Goal: Task Accomplishment & Management: Manage account settings

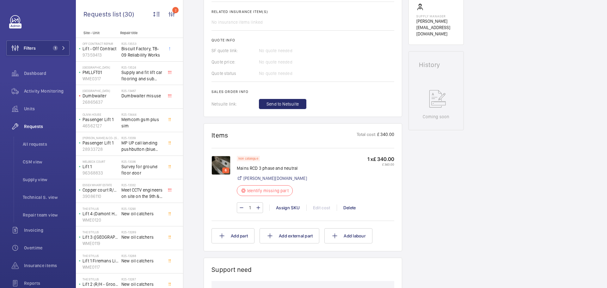
scroll to position [253, 0]
click at [227, 173] on p "6" at bounding box center [226, 170] width 4 height 6
click at [222, 174] on img at bounding box center [221, 164] width 19 height 19
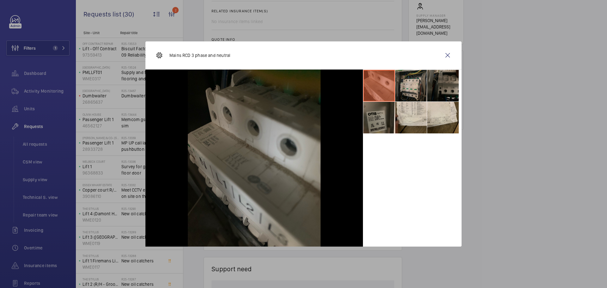
click at [421, 79] on li at bounding box center [411, 86] width 32 height 32
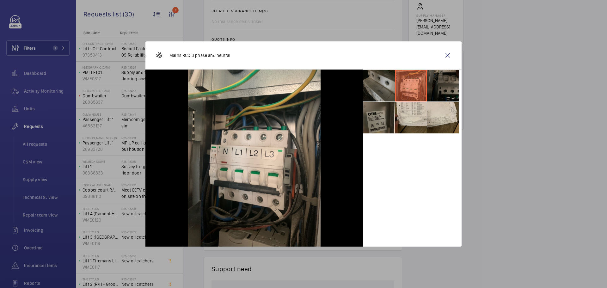
click at [442, 84] on li at bounding box center [443, 86] width 32 height 32
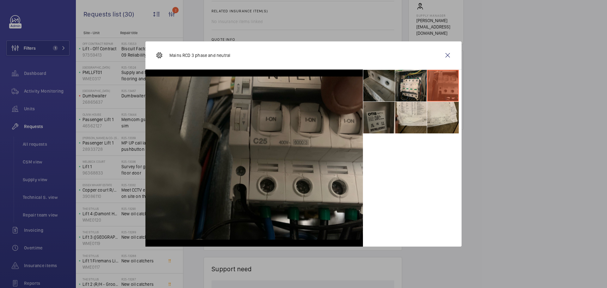
click at [384, 117] on li at bounding box center [379, 118] width 32 height 32
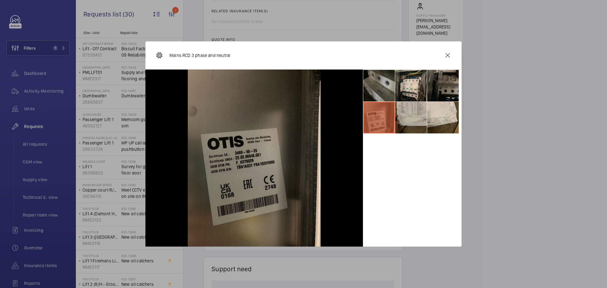
click at [403, 119] on li at bounding box center [411, 118] width 32 height 32
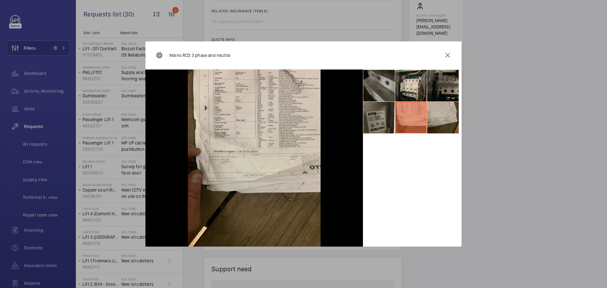
click at [436, 116] on li at bounding box center [443, 118] width 32 height 32
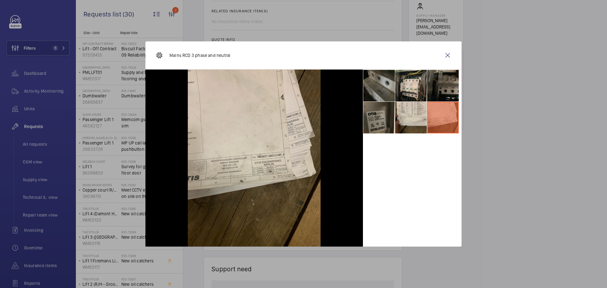
drag, startPoint x: 450, startPoint y: 54, endPoint x: 447, endPoint y: 60, distance: 6.9
click at [450, 54] on wm-front-icon-button at bounding box center [447, 55] width 15 height 15
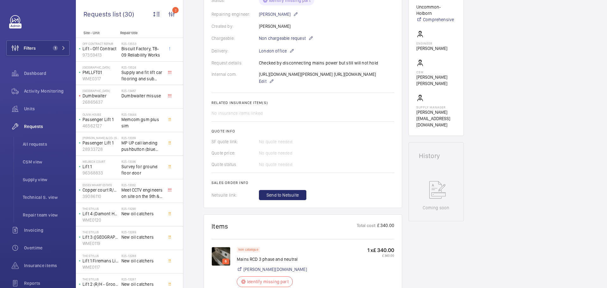
scroll to position [63, 0]
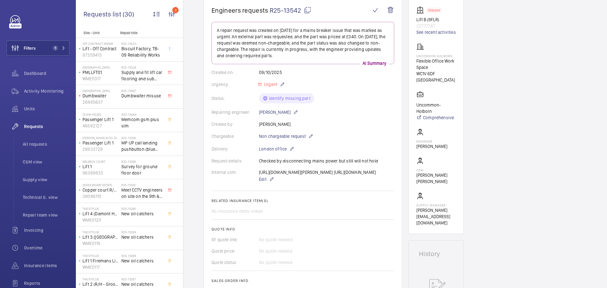
click at [317, 174] on div "[URL][DOMAIN_NAME][PERSON_NAME] [URL][DOMAIN_NAME] Edit" at bounding box center [317, 176] width 117 height 14
click at [310, 174] on div "[URL][DOMAIN_NAME][PERSON_NAME] [URL][DOMAIN_NAME] Edit" at bounding box center [317, 176] width 117 height 14
click at [340, 183] on div "[URL][DOMAIN_NAME][PERSON_NAME] [URL][DOMAIN_NAME] Edit" at bounding box center [317, 176] width 117 height 14
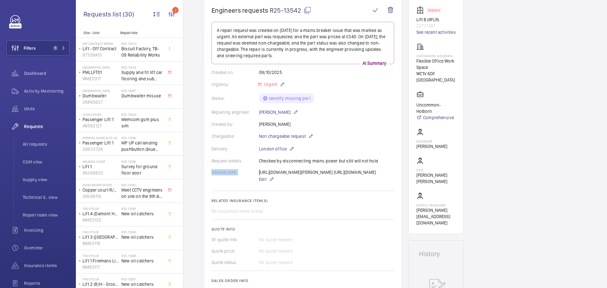
drag, startPoint x: 259, startPoint y: 172, endPoint x: 221, endPoint y: 199, distance: 46.3
click at [221, 199] on wm-front-card-body "A repair request was created on [DATE] for a mains breaker issue that was marke…" at bounding box center [303, 160] width 183 height 276
copy div "Internal com."
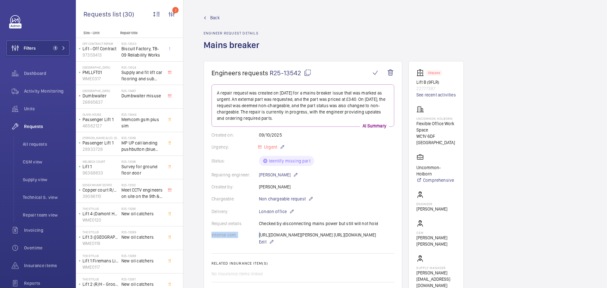
scroll to position [0, 0]
click at [212, 18] on span "Back" at bounding box center [214, 18] width 9 height 6
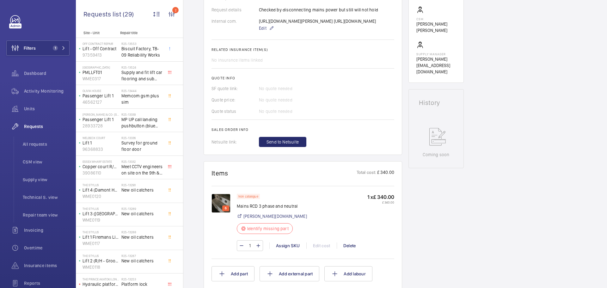
scroll to position [221, 0]
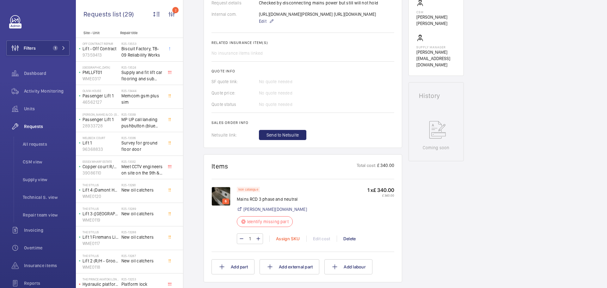
click at [288, 242] on div "Assign SKU" at bounding box center [287, 239] width 37 height 6
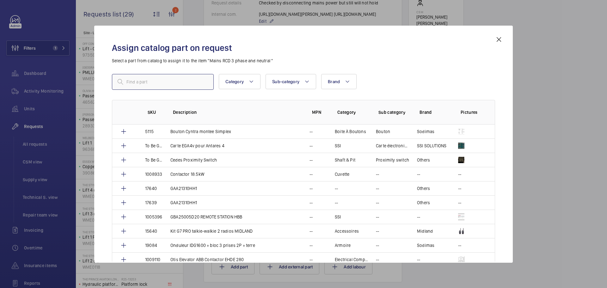
paste input "A9A26904"
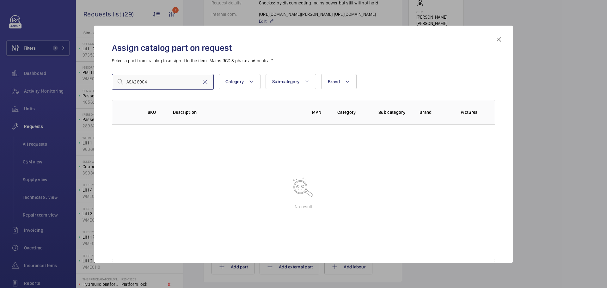
drag, startPoint x: 140, startPoint y: 81, endPoint x: 124, endPoint y: 81, distance: 15.8
click at [124, 82] on div "A9A26904" at bounding box center [163, 82] width 102 height 16
paste input "Schneider Electric"
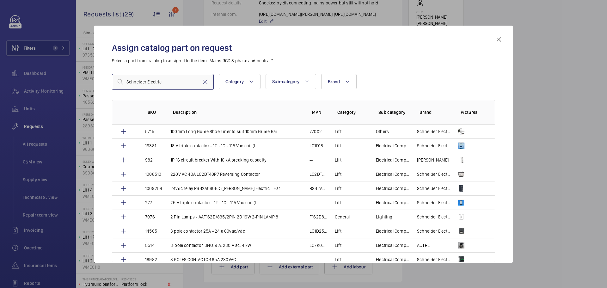
drag, startPoint x: 170, startPoint y: 80, endPoint x: 103, endPoint y: 77, distance: 67.4
click at [103, 78] on div "Assign catalog part on request Select a part from catalog to assign it to the i…" at bounding box center [303, 144] width 419 height 237
paste input "Auxiliary Contact,"
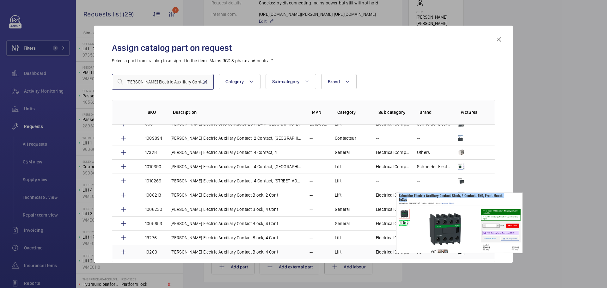
scroll to position [190, 0]
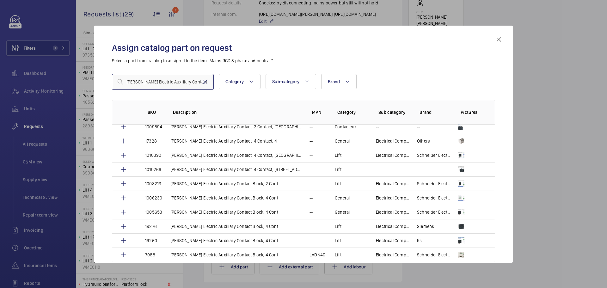
type input "Schneider Electric Auxiliary Contact"
click at [537, 83] on div at bounding box center [303, 144] width 607 height 288
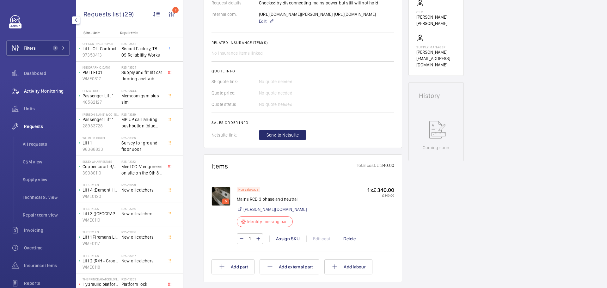
click at [44, 86] on div "Activity Monitoring" at bounding box center [37, 90] width 63 height 15
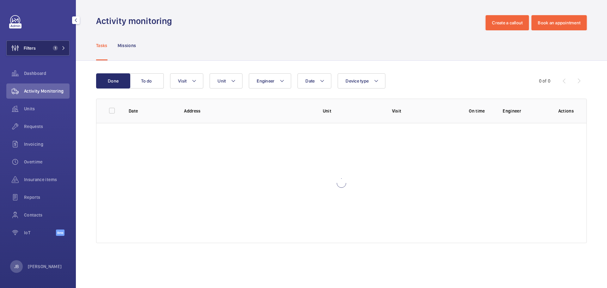
click at [48, 42] on button "Filters 1" at bounding box center [37, 47] width 63 height 15
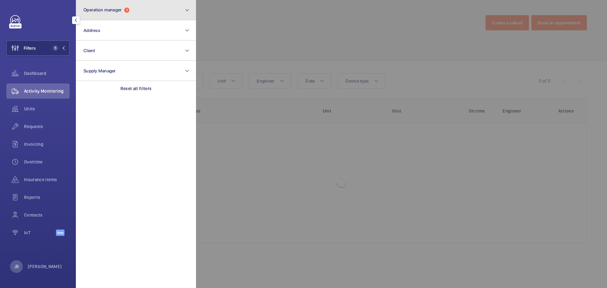
click at [145, 9] on button "Operation manager 1" at bounding box center [136, 10] width 120 height 20
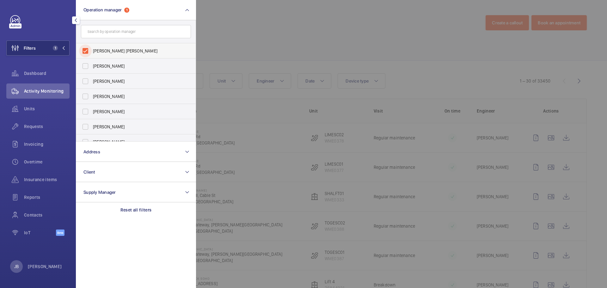
click at [82, 52] on input "[PERSON_NAME] [PERSON_NAME]" at bounding box center [85, 51] width 13 height 13
checkbox input "false"
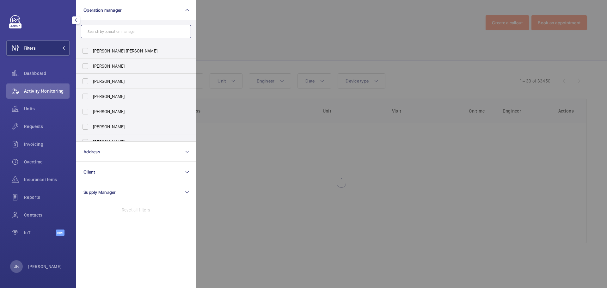
click at [114, 32] on input "text" at bounding box center [136, 31] width 110 height 13
click at [239, 37] on div at bounding box center [499, 144] width 607 height 288
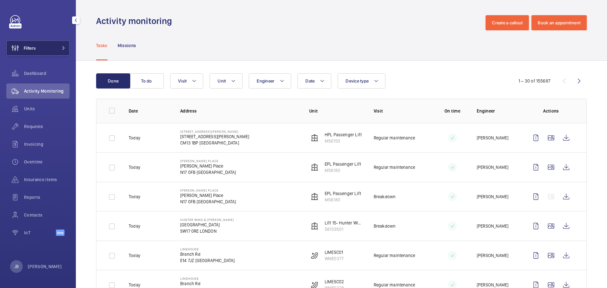
drag, startPoint x: 45, startPoint y: 50, endPoint x: 59, endPoint y: 41, distance: 16.8
click at [45, 50] on button "Filters" at bounding box center [37, 47] width 63 height 15
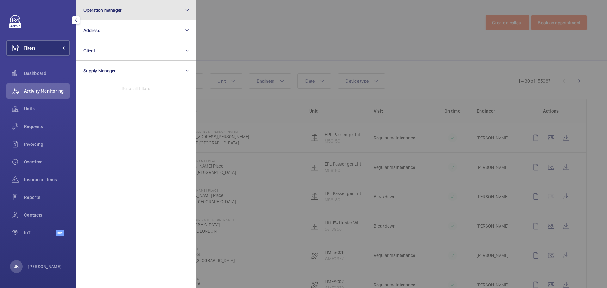
click at [137, 10] on button "Operation manager" at bounding box center [136, 10] width 120 height 20
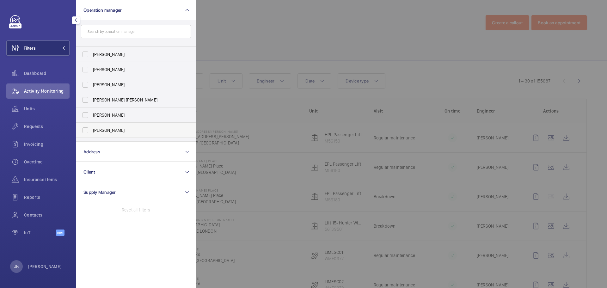
scroll to position [23, 0]
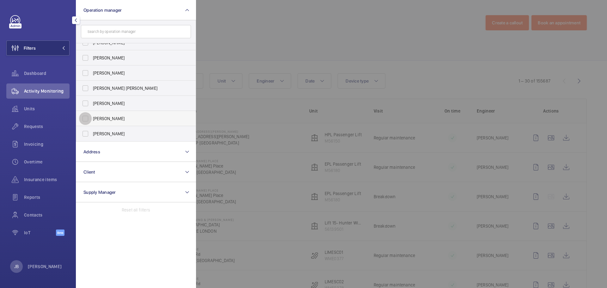
click at [87, 114] on input "Kirsten Kalaher" at bounding box center [85, 118] width 13 height 13
checkbox input "true"
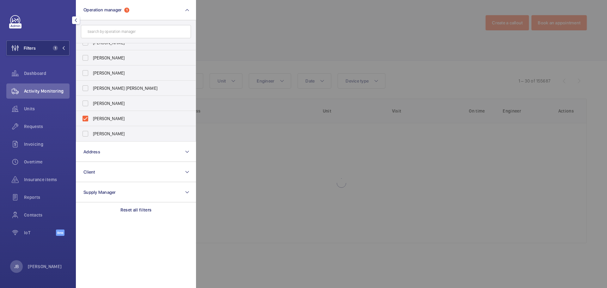
click at [240, 29] on div at bounding box center [499, 144] width 607 height 288
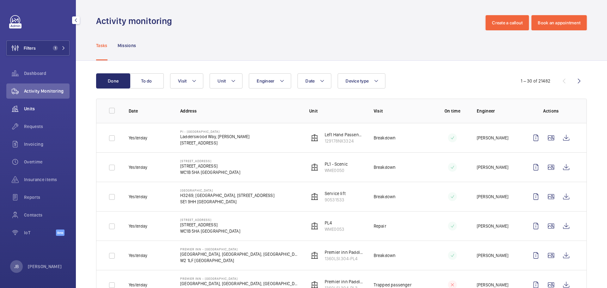
click at [23, 112] on wm-front-icon-button at bounding box center [15, 108] width 18 height 15
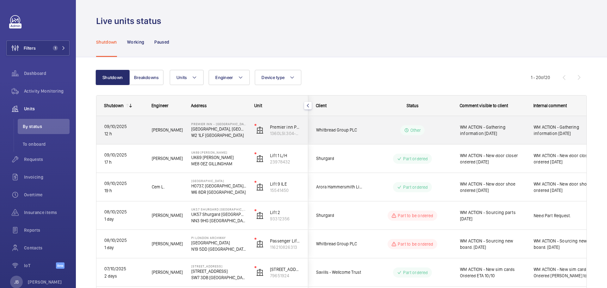
click at [499, 130] on span "WM ACTION - Gathering information 10/10/25" at bounding box center [492, 130] width 65 height 13
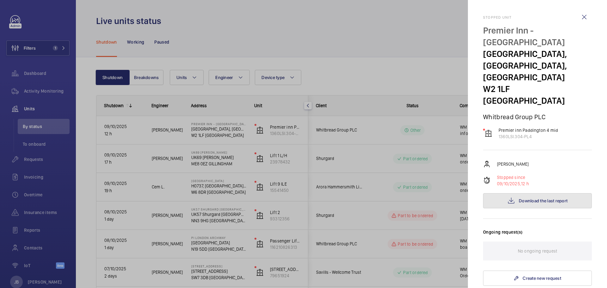
click at [532, 198] on span "Download the last report" at bounding box center [543, 200] width 49 height 5
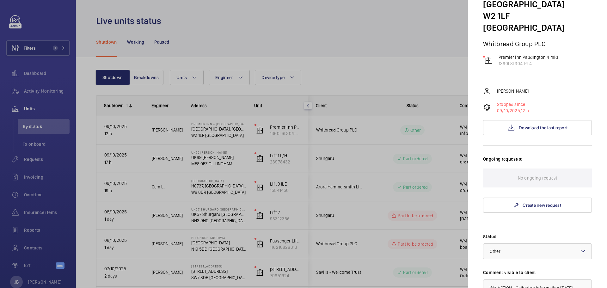
scroll to position [63, 0]
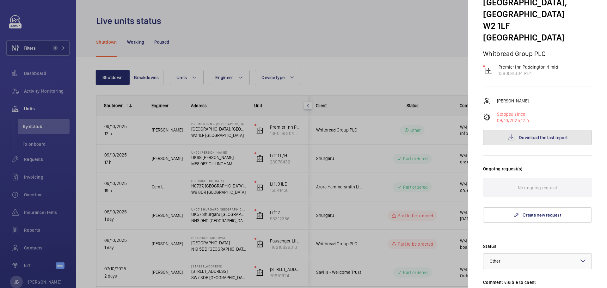
click at [531, 135] on span "Download the last report" at bounding box center [543, 137] width 49 height 5
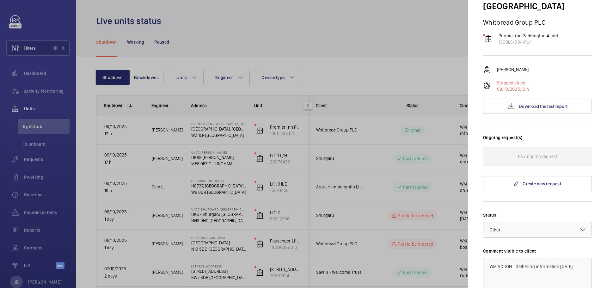
scroll to position [95, 0]
click at [88, 10] on div at bounding box center [303, 144] width 607 height 288
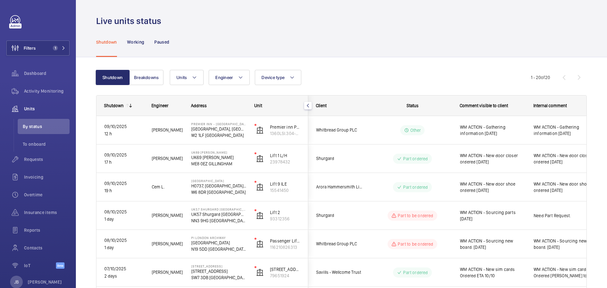
scroll to position [0, 0]
click at [46, 44] on button "Filters 1" at bounding box center [37, 47] width 63 height 15
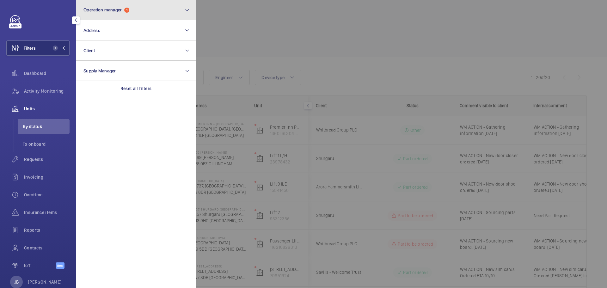
click at [133, 10] on button "Operation manager 1" at bounding box center [136, 10] width 120 height 20
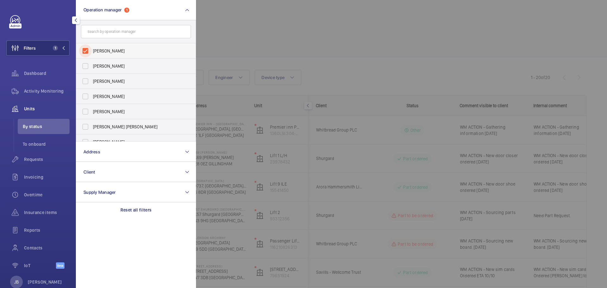
click at [83, 53] on input "Kirsten Kalaher" at bounding box center [85, 51] width 13 height 13
checkbox input "false"
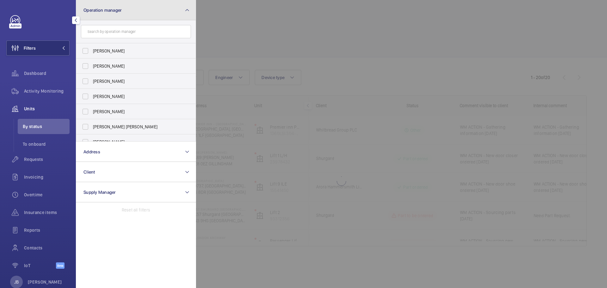
click at [103, 15] on button "Operation manager" at bounding box center [136, 10] width 120 height 20
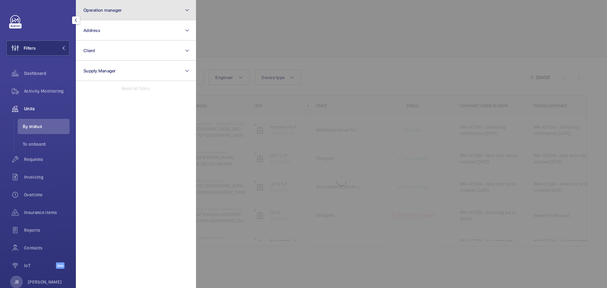
click at [110, 6] on button "Operation manager" at bounding box center [136, 10] width 120 height 20
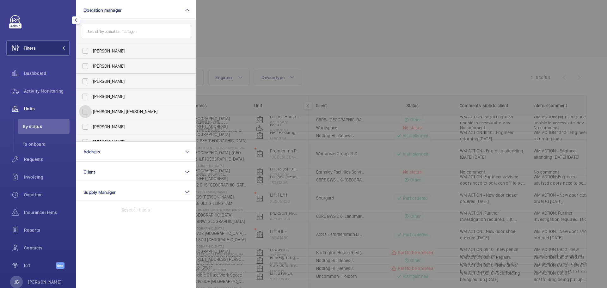
click at [83, 111] on input "[PERSON_NAME] [PERSON_NAME]" at bounding box center [85, 111] width 13 height 13
checkbox input "true"
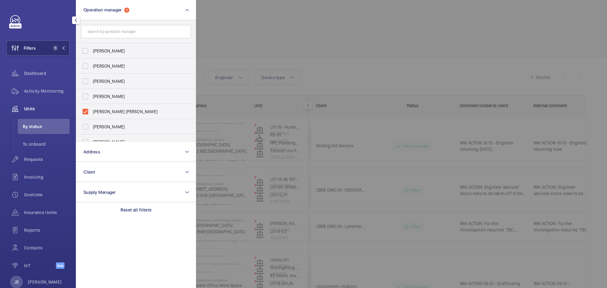
click at [234, 35] on div at bounding box center [499, 144] width 607 height 288
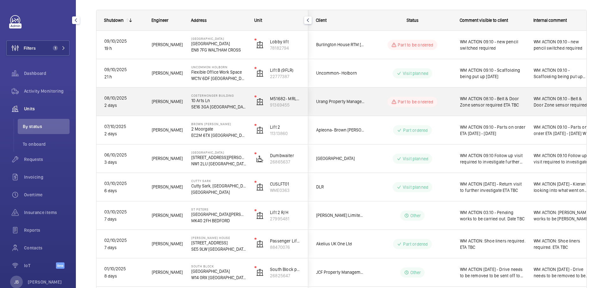
scroll to position [95, 0]
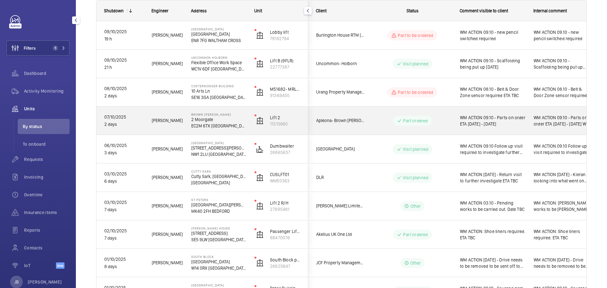
click at [512, 128] on div "WM ACTION 09.10 - Parts on order ETA 10.10.25 - 13.10.25" at bounding box center [488, 120] width 73 height 27
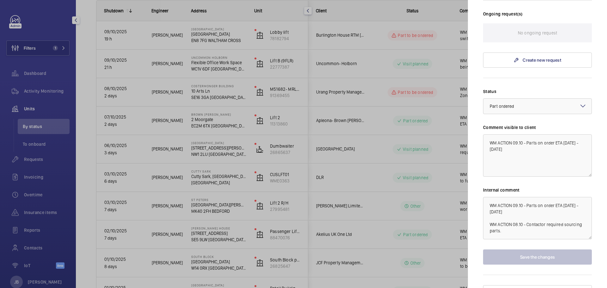
scroll to position [184, 0]
click at [527, 102] on div "× Part ordered" at bounding box center [510, 105] width 40 height 6
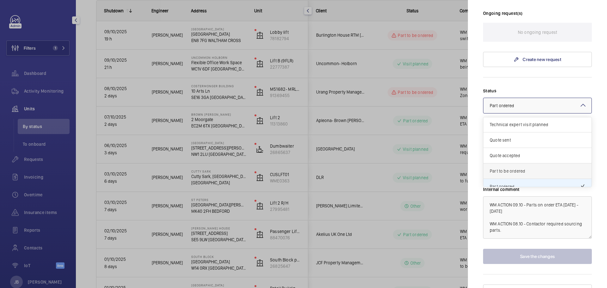
scroll to position [0, 0]
click at [519, 122] on span "Technical expert visit planned" at bounding box center [537, 125] width 95 height 6
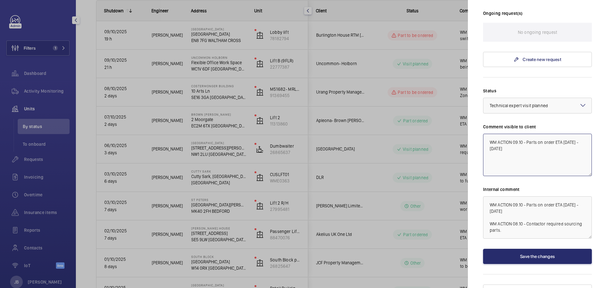
drag, startPoint x: 513, startPoint y: 131, endPoint x: 522, endPoint y: 131, distance: 8.9
click at [522, 134] on textarea "WM ACTION 09.10 - Parts on order ETA 10.10.25 - 13.10.25" at bounding box center [537, 155] width 109 height 42
drag, startPoint x: 527, startPoint y: 129, endPoint x: 559, endPoint y: 135, distance: 32.6
click at [559, 135] on textarea "WM ACTION 10.10 - Parts on order ETA 10.10.25 - 13.10.25" at bounding box center [537, 155] width 109 height 42
drag, startPoint x: 491, startPoint y: 136, endPoint x: 488, endPoint y: 130, distance: 7.1
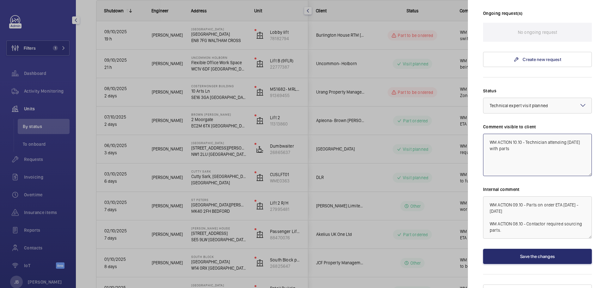
click at [488, 134] on textarea "WM ACTION 10.10 - Technician attending today with parts" at bounding box center [537, 155] width 109 height 42
drag, startPoint x: 499, startPoint y: 127, endPoint x: 469, endPoint y: 129, distance: 30.7
click at [469, 129] on mat-sidenav "Stopped unit Brown Shipley 2 Moorgate EC2M 6TX LONDON Apleona- Brown Shipley Li…" at bounding box center [537, 144] width 139 height 288
paste textarea "WM ACTION 10.10 - Technician attending today with parts"
type textarea "WM ACTION 10.10 - Technician attending today with parts"
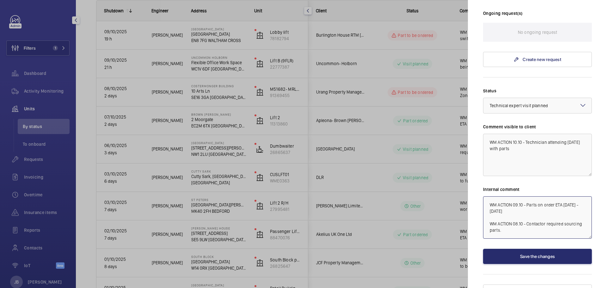
drag, startPoint x: 488, startPoint y: 193, endPoint x: 495, endPoint y: 194, distance: 7.3
click at [495, 196] on textarea "WM ACTION 09.10 - Parts on order ETA 10.10.25 - 13.10.25 WM ACTION 08.10 - Cont…" at bounding box center [537, 217] width 109 height 42
click at [489, 196] on textarea "WM ACTION 09.10 - Parts on order ETA 10.10.25 - 13.10.25 WM ACTION 08.10 - Cont…" at bounding box center [537, 217] width 109 height 42
paste textarea "WM ACTION 10.10 - Technician attending today with parts"
type textarea "WM ACTION 10.10 - Technician attending today with parts WM ACTION 09.10 - Parts…"
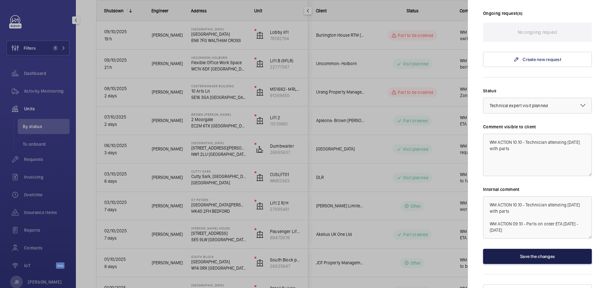
click at [526, 249] on button "Save the changes" at bounding box center [537, 256] width 109 height 15
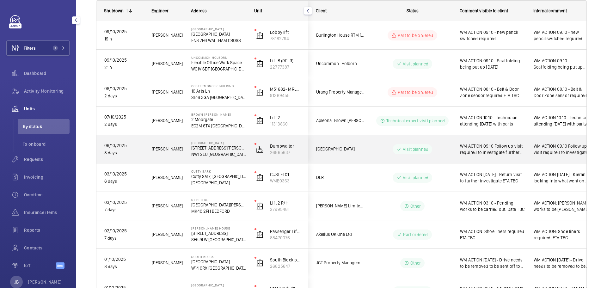
click at [513, 154] on span "WM ACTION 09.10 Follow up visit required to investigate further today" at bounding box center [492, 149] width 65 height 13
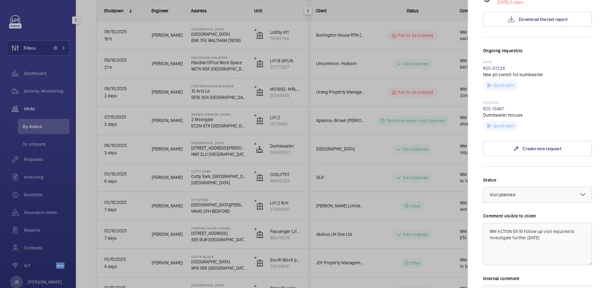
scroll to position [221, 0]
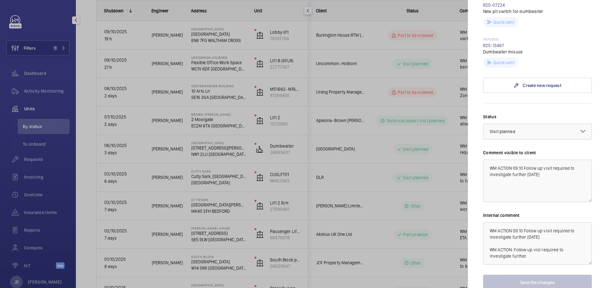
click at [534, 124] on div at bounding box center [537, 131] width 108 height 15
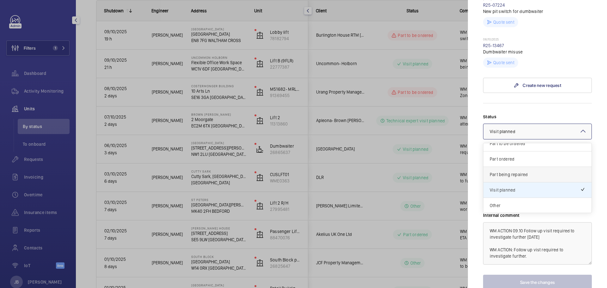
scroll to position [54, 0]
click at [517, 202] on span "Other" at bounding box center [537, 205] width 95 height 6
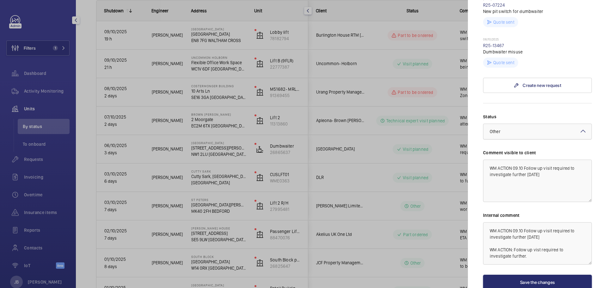
click at [526, 124] on div at bounding box center [537, 131] width 108 height 15
click at [540, 103] on form "Status Select a status × Other × Technical expert visit planned Quote sent Quot…" at bounding box center [537, 196] width 109 height 187
drag, startPoint x: 514, startPoint y: 157, endPoint x: 523, endPoint y: 156, distance: 8.5
click at [523, 160] on textarea "WM ACTION 09.10 Follow up visit required to investigate further today" at bounding box center [537, 181] width 109 height 42
drag, startPoint x: 523, startPoint y: 156, endPoint x: 545, endPoint y: 165, distance: 24.0
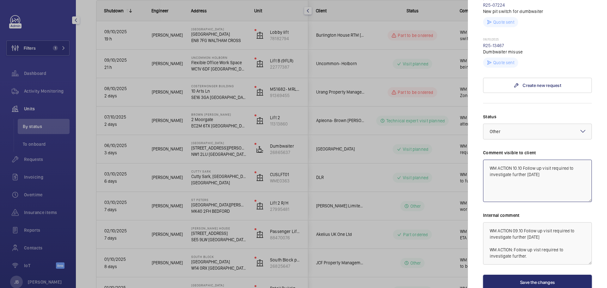
click at [545, 165] on textarea "WM ACTION 10.10 Follow up visit required to investigate further today" at bounding box center [537, 181] width 109 height 42
click at [522, 160] on textarea "WM ACTION 10.10 quotation required and repairs to return date to be confirmed." at bounding box center [537, 181] width 109 height 42
drag, startPoint x: 490, startPoint y: 157, endPoint x: 575, endPoint y: 166, distance: 85.0
click at [575, 166] on textarea "WM ACTION 10.10 - quotation required and repairs to return date to be confirmed." at bounding box center [537, 181] width 109 height 42
type textarea "WM ACTION 10.10 - quotation required and repairs to return date to be confirmed."
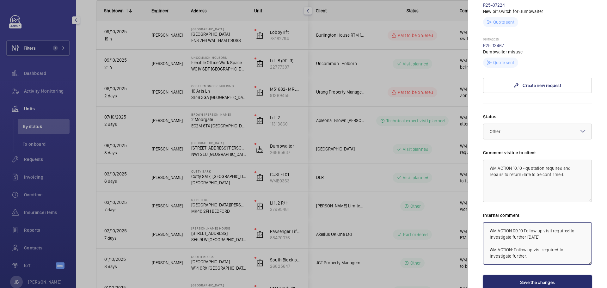
click at [487, 222] on textarea "WM ACTION 09.10 Follow up visit required to investigate further today WM ACTION…" at bounding box center [537, 243] width 109 height 42
paste textarea "WM ACTION 10.10 - quotation required and repairs to return date to be confirmed."
type textarea "WM ACTION 10.10 - quotation required and repairs to return date to be confirmed…"
click at [523, 275] on button "Save the changes" at bounding box center [537, 282] width 109 height 15
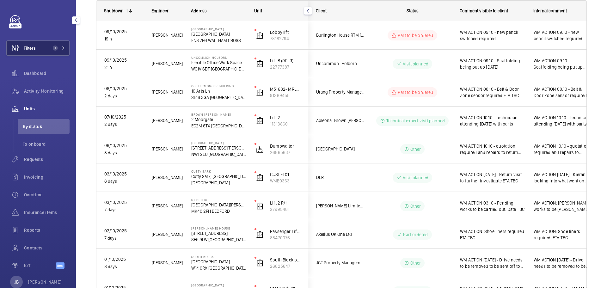
click at [37, 47] on button "Filters 1" at bounding box center [37, 47] width 63 height 15
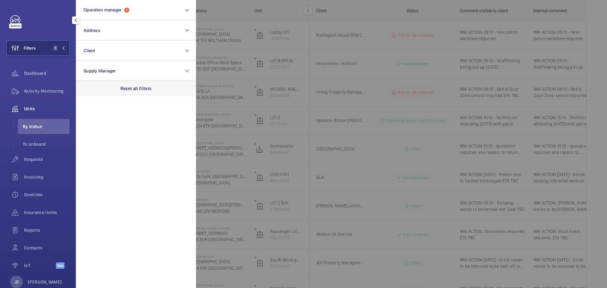
drag, startPoint x: 141, startPoint y: 82, endPoint x: 140, endPoint y: 87, distance: 4.5
click at [140, 83] on div "Reset all filters" at bounding box center [136, 88] width 120 height 15
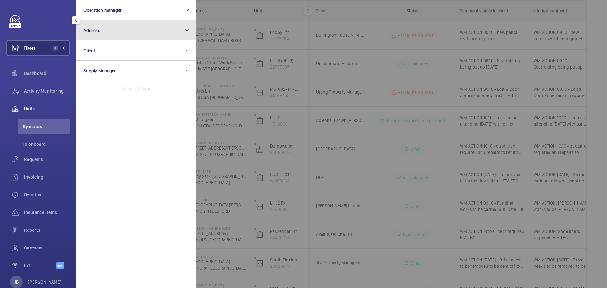
click at [139, 31] on button "Address" at bounding box center [136, 30] width 120 height 20
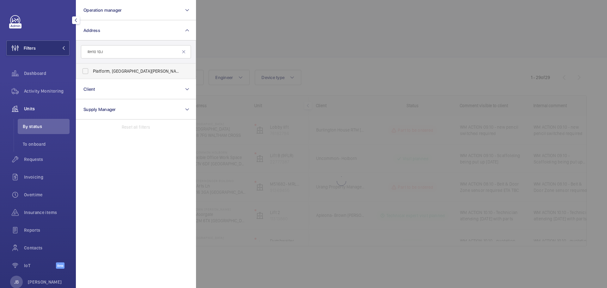
type input "RH10 1DJ"
click at [100, 75] on label "Platform, The Boulevard - The Boulevard, CRAWLEY RH10 1DJ" at bounding box center [131, 71] width 110 height 15
click at [92, 75] on input "Platform, The Boulevard - The Boulevard, CRAWLEY RH10 1DJ" at bounding box center [85, 71] width 13 height 13
checkbox input "true"
click at [227, 32] on div at bounding box center [499, 144] width 607 height 288
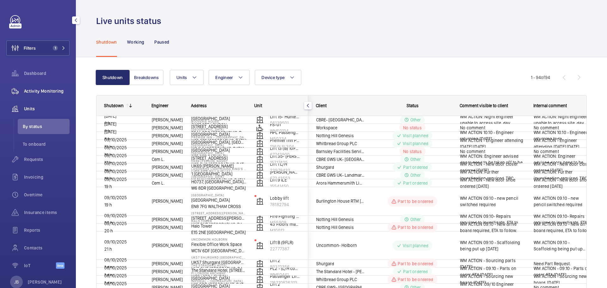
click at [47, 89] on span "Activity Monitoring" at bounding box center [47, 91] width 46 height 6
